Goal: Task Accomplishment & Management: Manage account settings

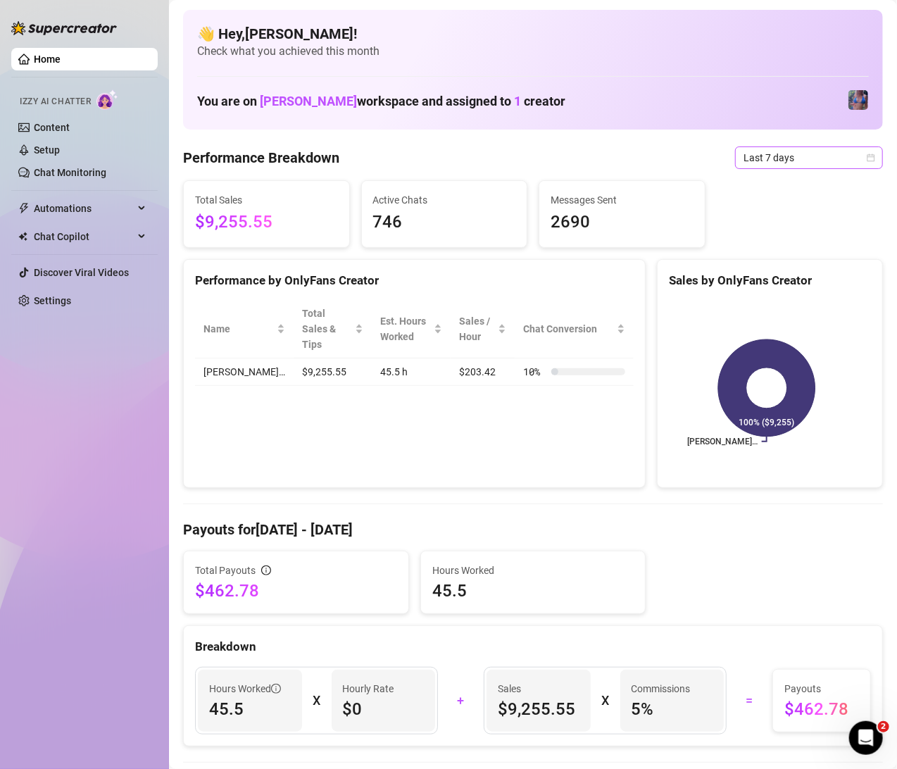
click at [789, 163] on span "Last 7 days" at bounding box center [809, 157] width 131 height 21
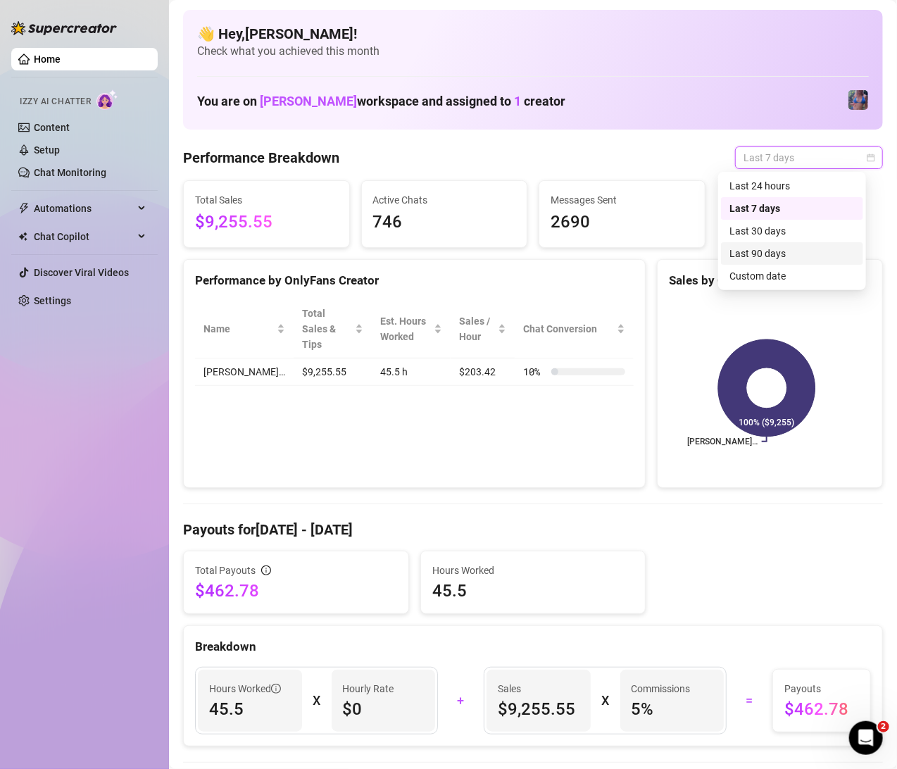
click at [791, 246] on div "Last 90 days" at bounding box center [791, 253] width 125 height 15
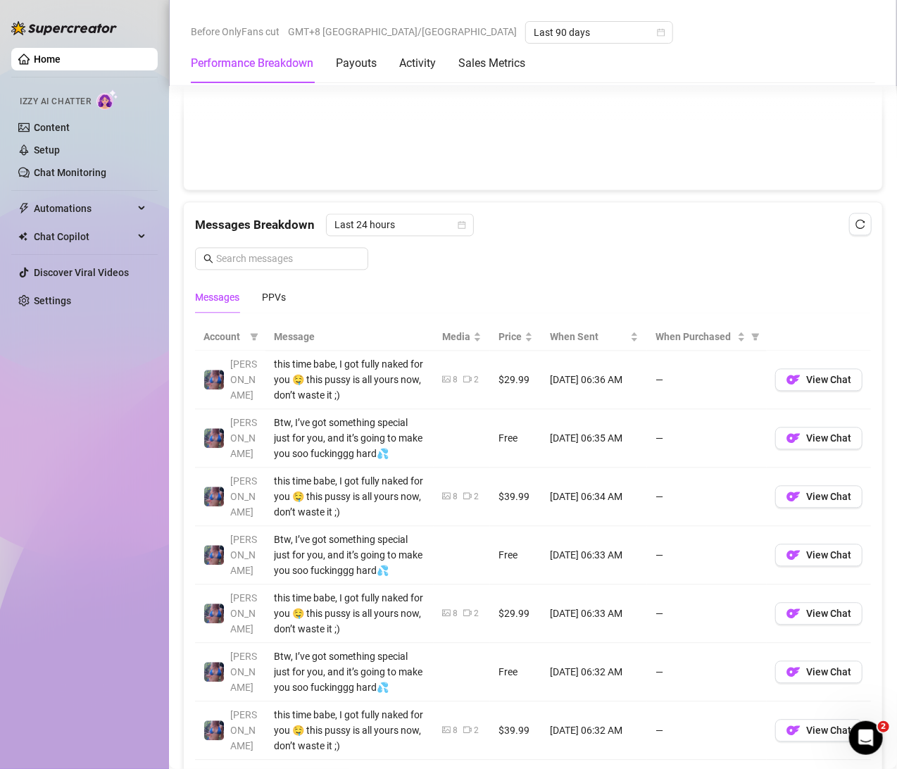
scroll to position [1181, 0]
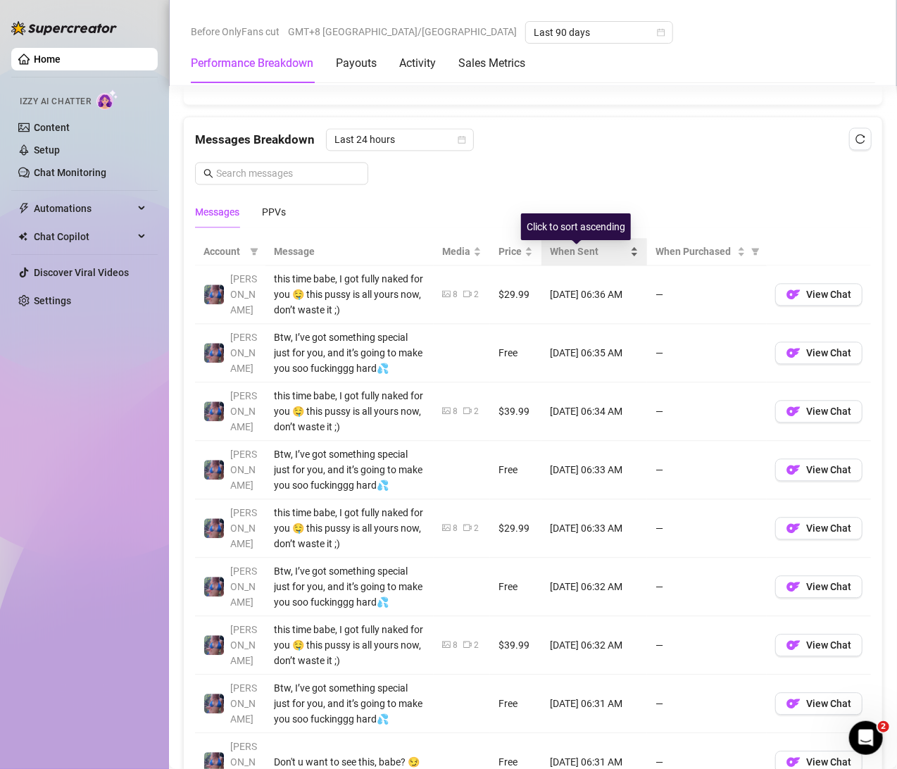
click at [619, 251] on div "When Sent" at bounding box center [594, 251] width 89 height 15
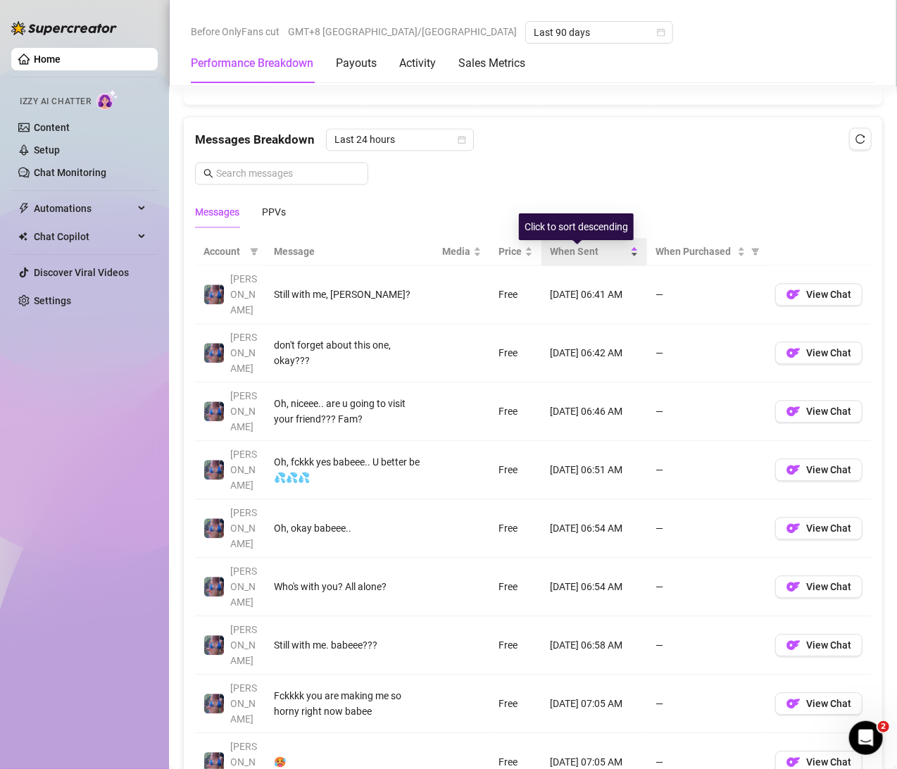
click at [618, 259] on div "When Sent" at bounding box center [594, 251] width 89 height 15
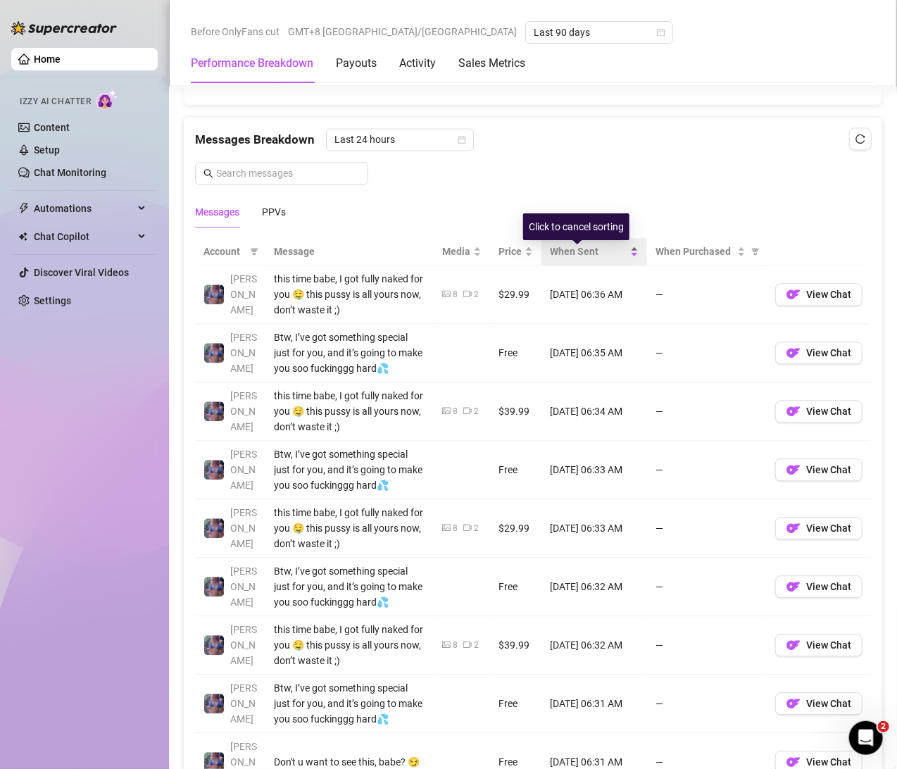
click at [618, 259] on div "When Sent" at bounding box center [594, 251] width 89 height 15
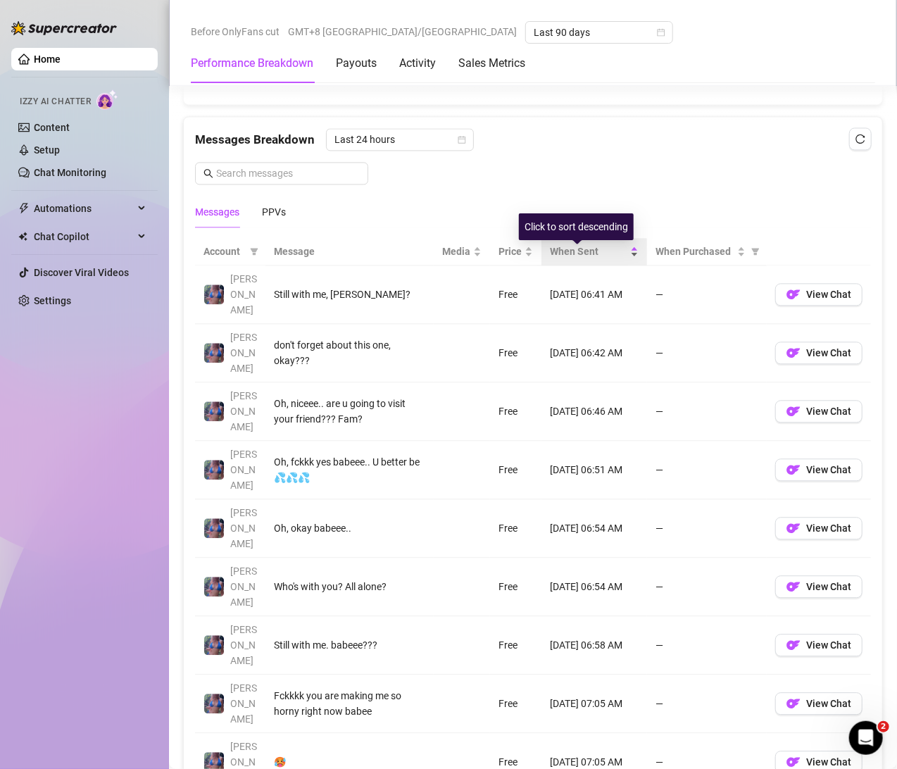
click at [618, 259] on div "When Sent" at bounding box center [594, 251] width 89 height 15
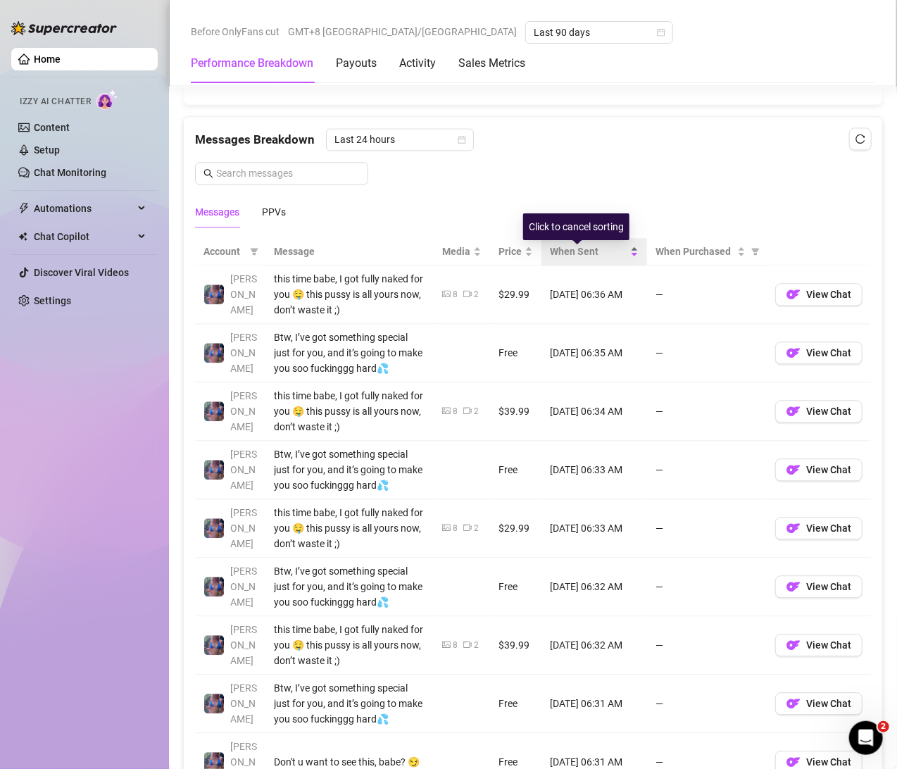
click at [618, 259] on div "When Sent" at bounding box center [594, 251] width 89 height 15
click at [619, 257] on div "When Sent" at bounding box center [594, 251] width 89 height 15
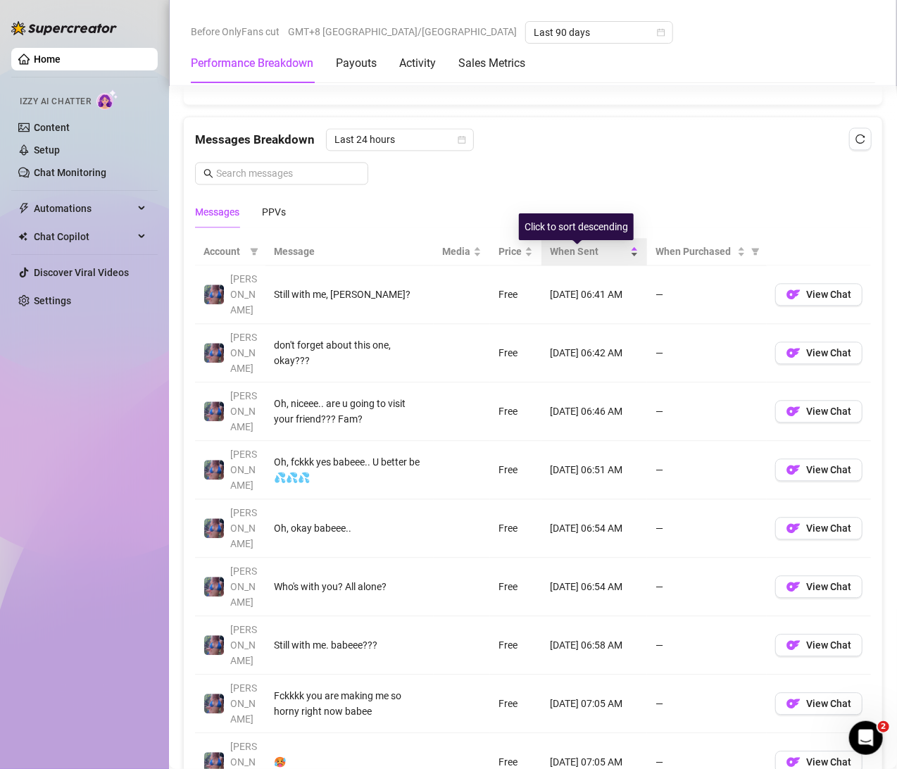
click at [619, 246] on div "When Sent" at bounding box center [594, 251] width 89 height 15
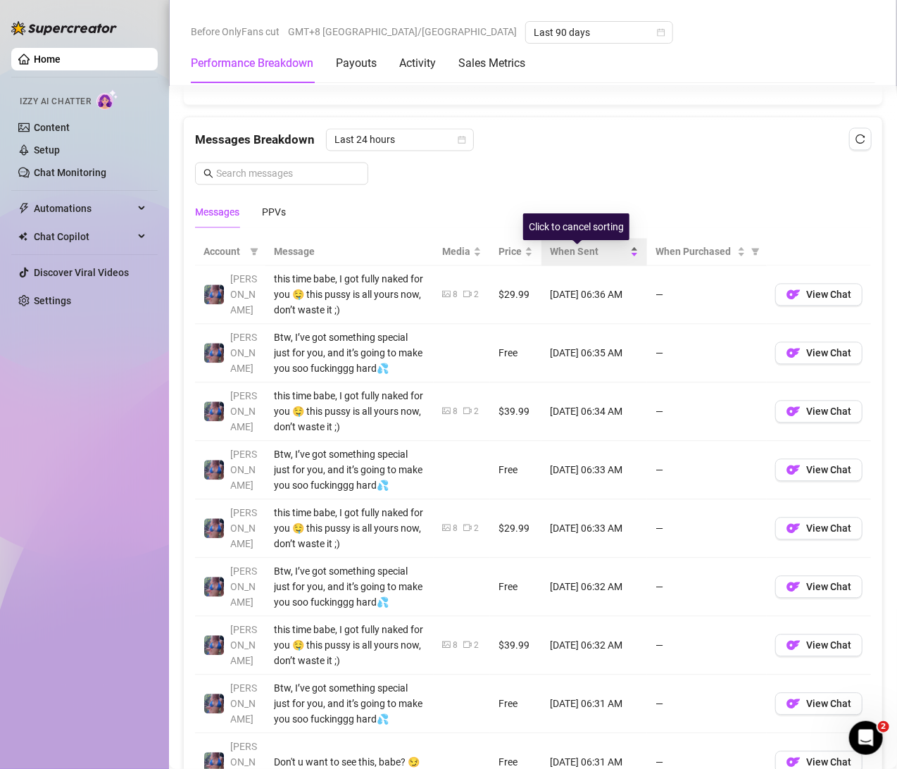
click at [619, 246] on div "When Sent" at bounding box center [594, 251] width 89 height 15
click at [619, 254] on div "When Sent" at bounding box center [594, 251] width 89 height 15
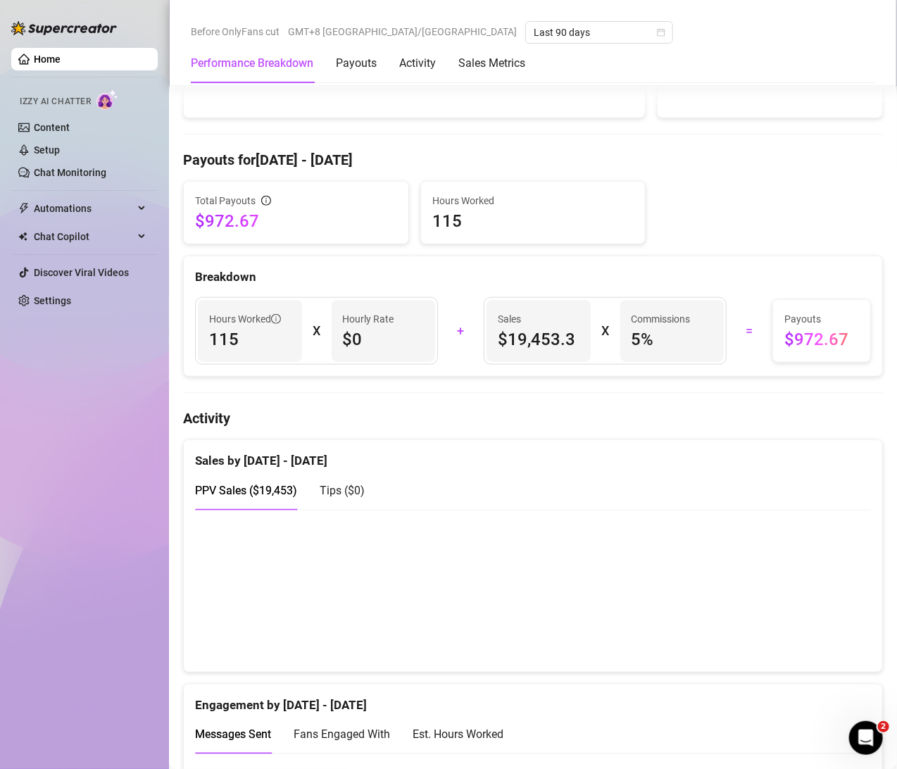
scroll to position [0, 0]
